Goal: Transaction & Acquisition: Purchase product/service

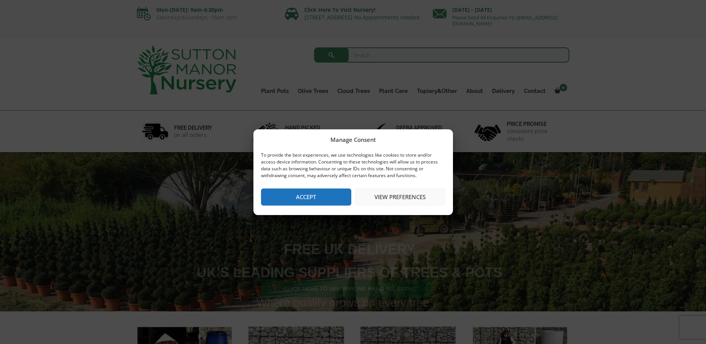
click at [329, 191] on button "Accept" at bounding box center [306, 197] width 90 height 17
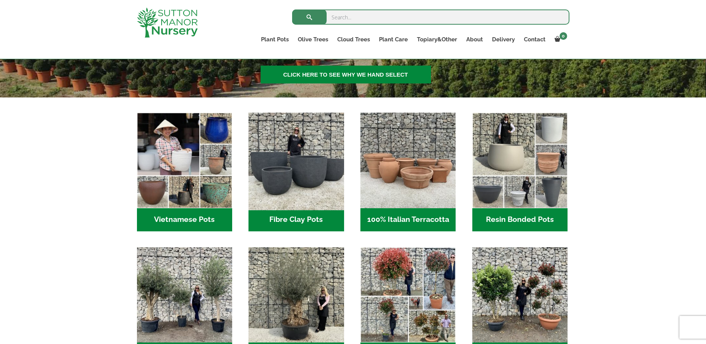
scroll to position [201, 0]
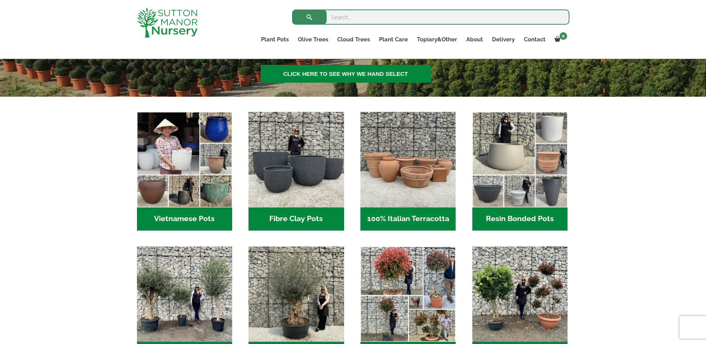
click at [514, 217] on h2 "Resin Bonded Pots (212)" at bounding box center [519, 220] width 95 height 24
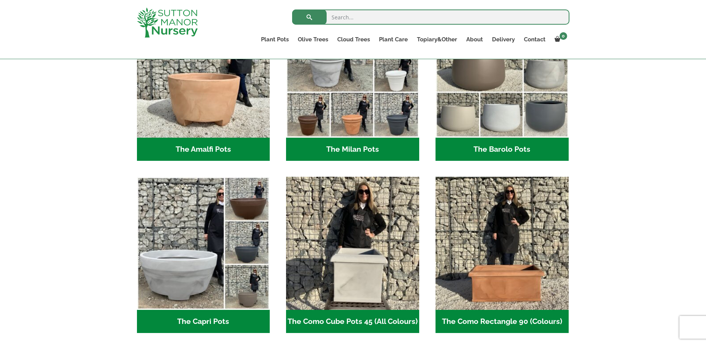
scroll to position [234, 0]
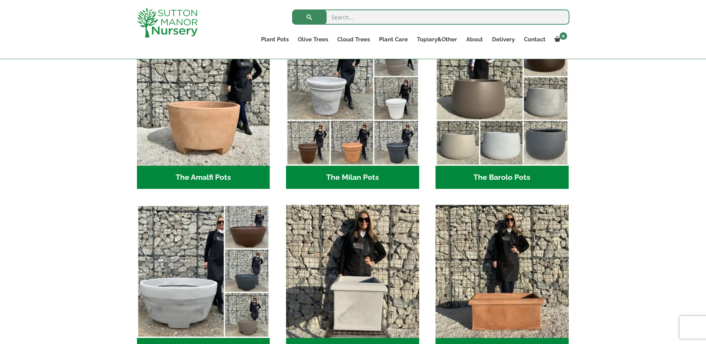
click at [490, 177] on h2 "The Barolo Pots (36)" at bounding box center [501, 178] width 133 height 24
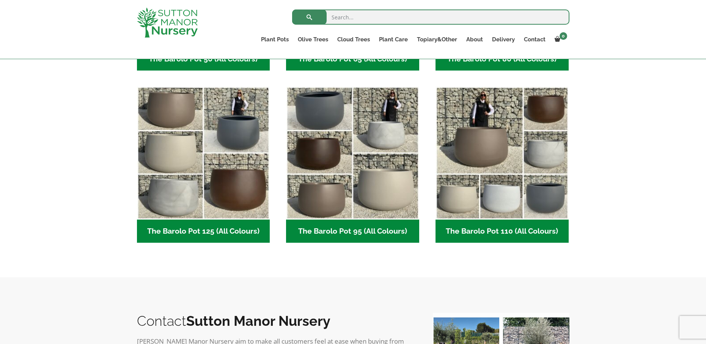
scroll to position [368, 0]
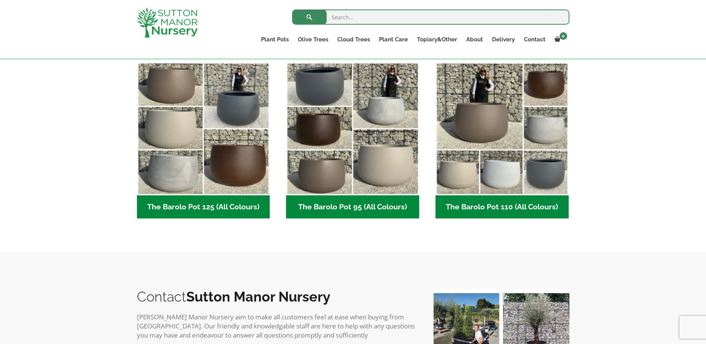
click at [481, 207] on h2 "The Barolo Pot 110 (All Colours) (6)" at bounding box center [501, 207] width 133 height 24
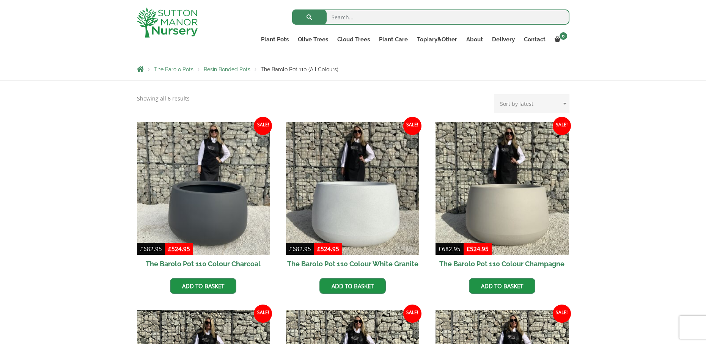
scroll to position [127, 0]
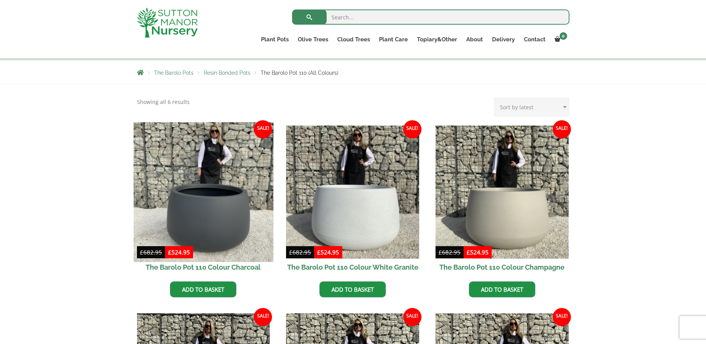
click at [190, 196] on img at bounding box center [204, 192] width 140 height 140
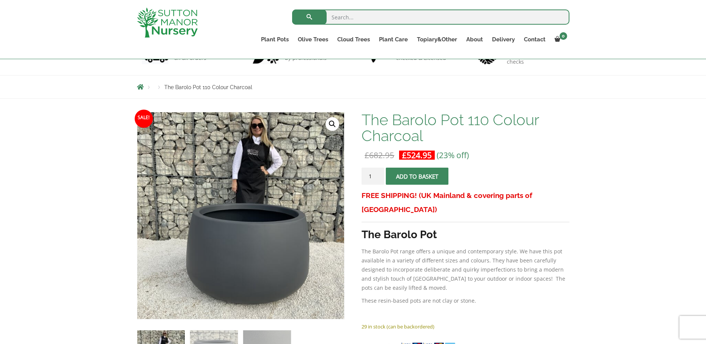
scroll to position [50, 0]
